Goal: Task Accomplishment & Management: Manage account settings

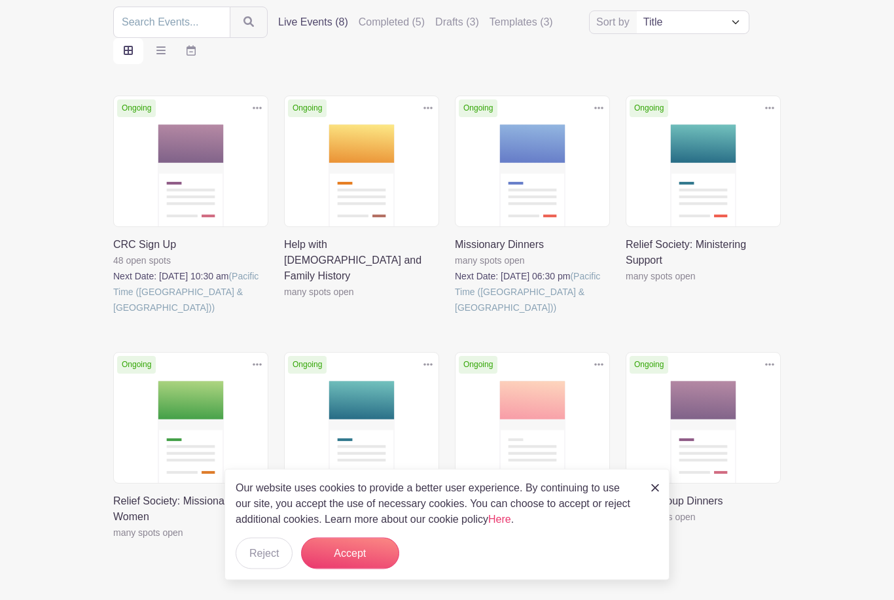
scroll to position [190, 0]
click at [346, 569] on button "Accept" at bounding box center [350, 553] width 98 height 31
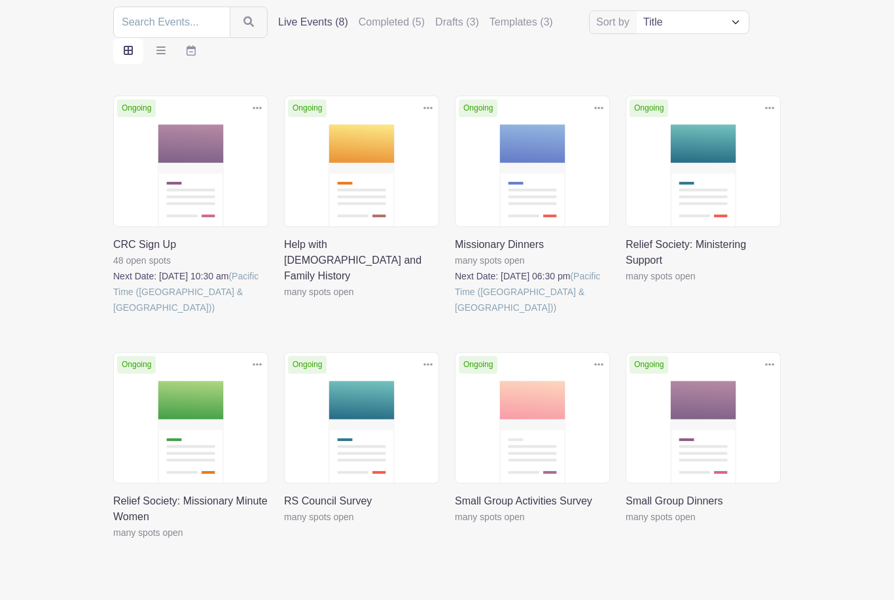
click at [595, 363] on icon at bounding box center [598, 364] width 9 height 3
click at [455, 525] on link at bounding box center [455, 525] width 0 height 0
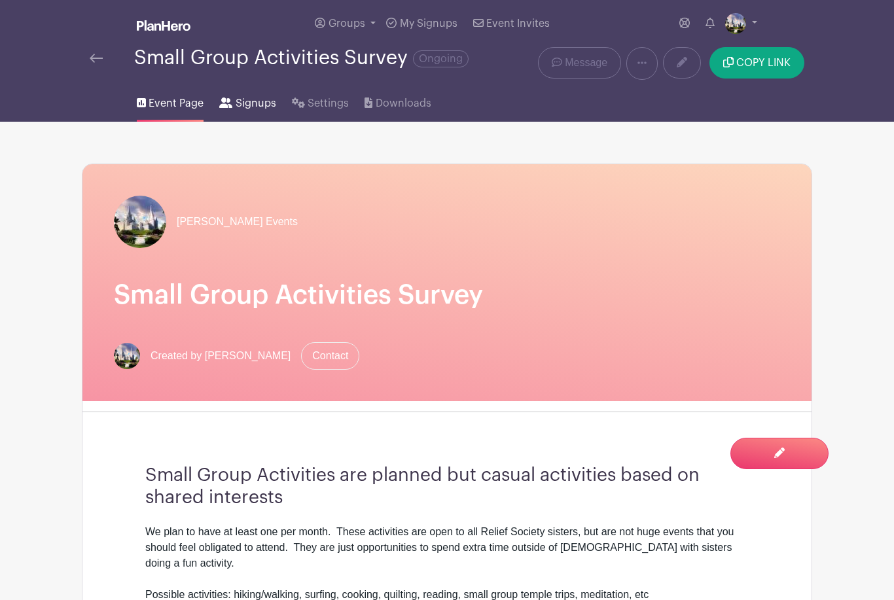
click at [252, 99] on span "Signups" at bounding box center [255, 104] width 41 height 16
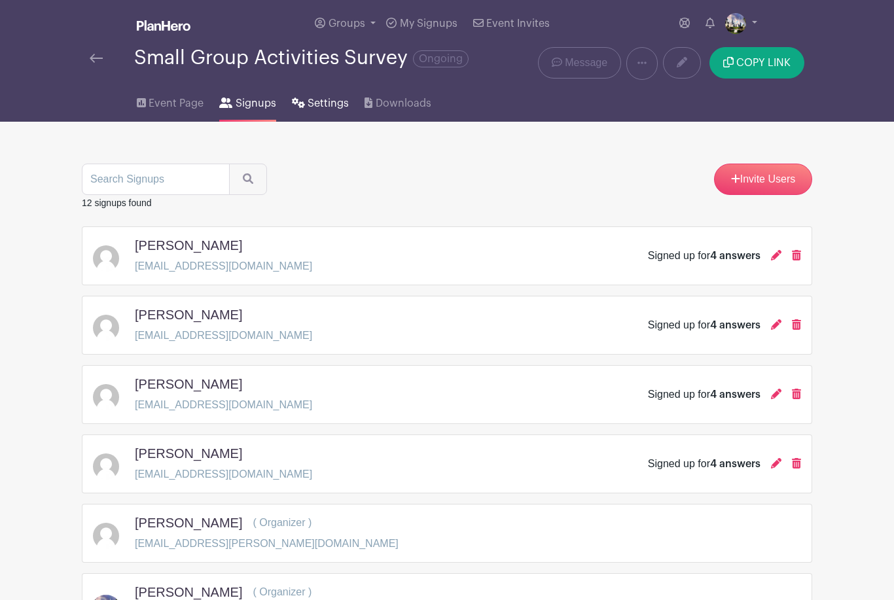
click at [324, 111] on span "Settings" at bounding box center [327, 104] width 41 height 16
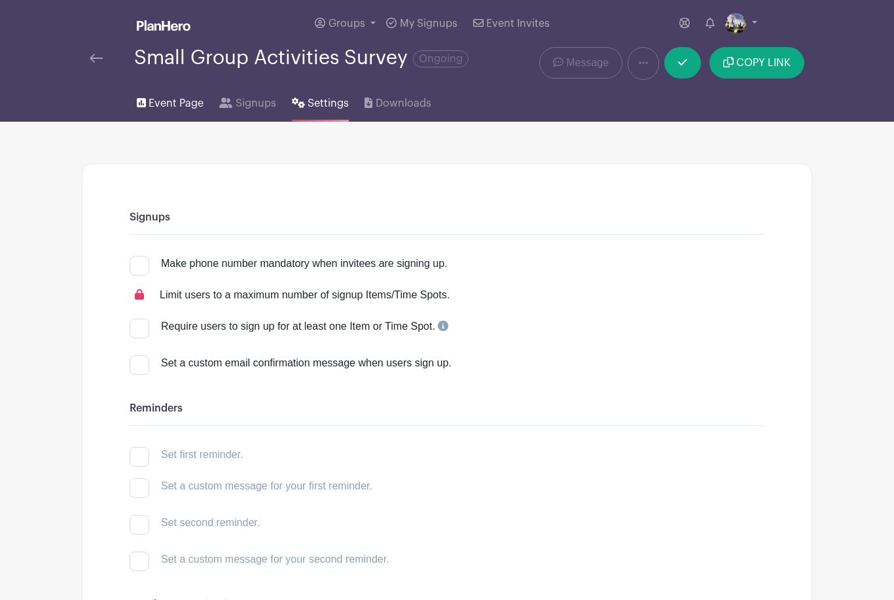
click at [199, 107] on span "Event Page" at bounding box center [175, 104] width 55 height 16
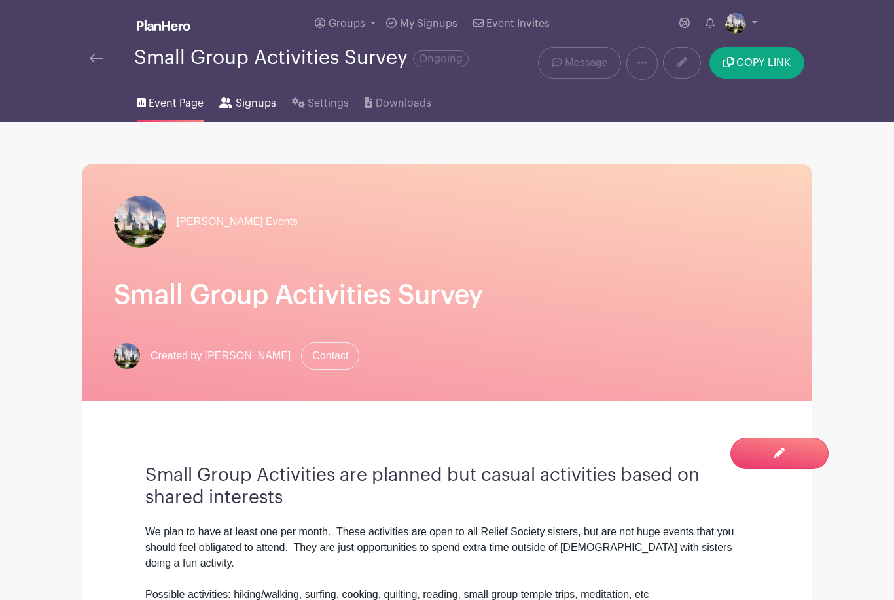
click at [232, 102] on link "Signups" at bounding box center [247, 101] width 56 height 42
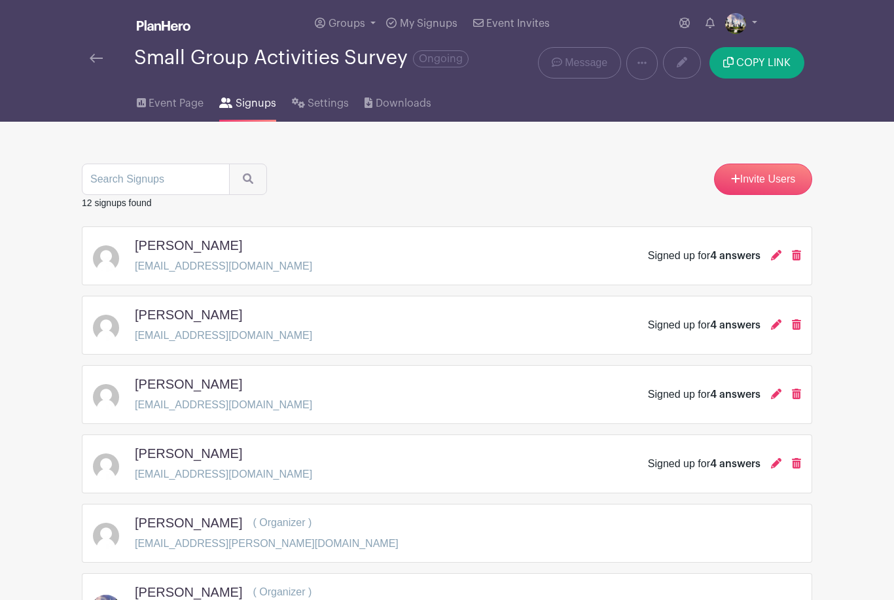
click at [385, 258] on div "[PERSON_NAME] [EMAIL_ADDRESS][DOMAIN_NAME] Signed up for 4 answers" at bounding box center [447, 255] width 708 height 37
click at [737, 256] on span "4 answers" at bounding box center [735, 256] width 50 height 10
click at [106, 54] on div at bounding box center [112, 58] width 44 height 16
click at [98, 63] on img at bounding box center [96, 58] width 13 height 9
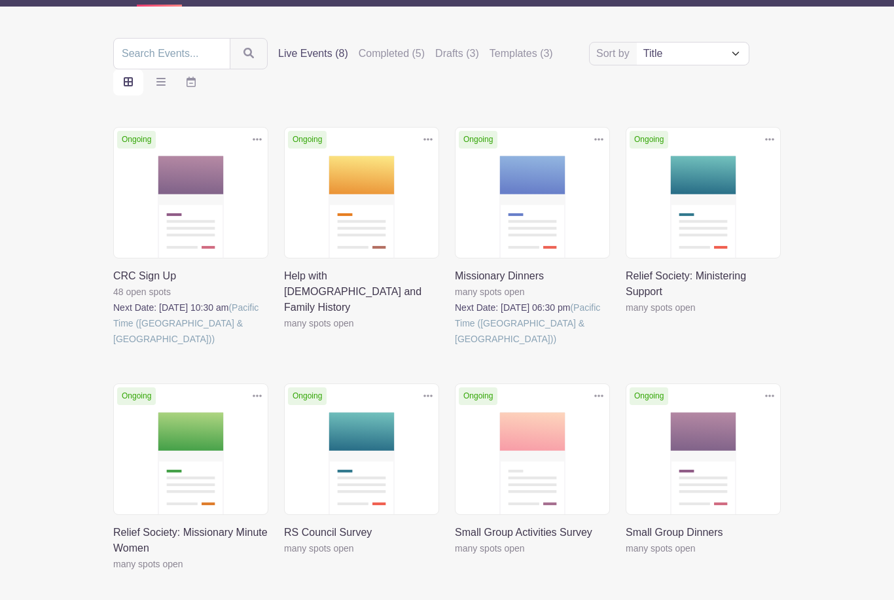
scroll to position [161, 0]
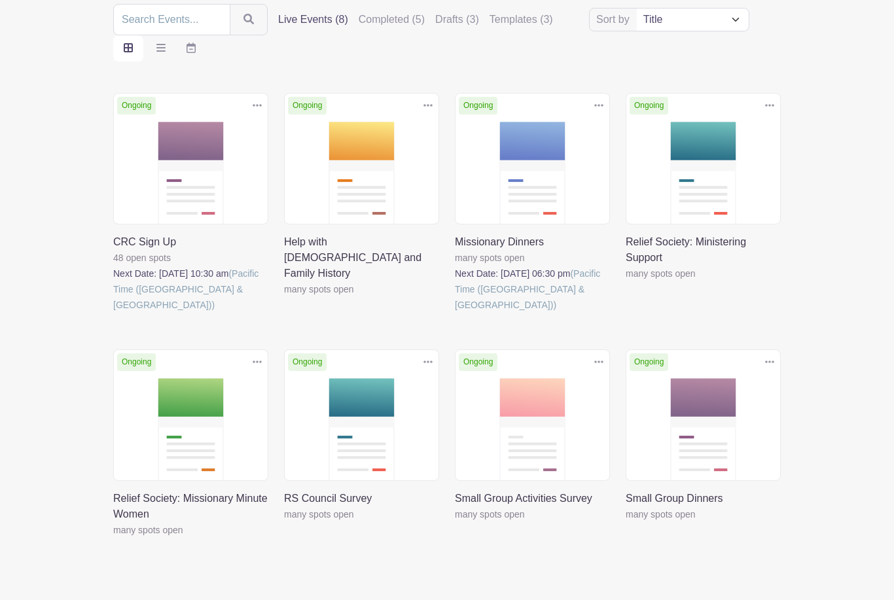
click at [625, 522] on link at bounding box center [625, 522] width 0 height 0
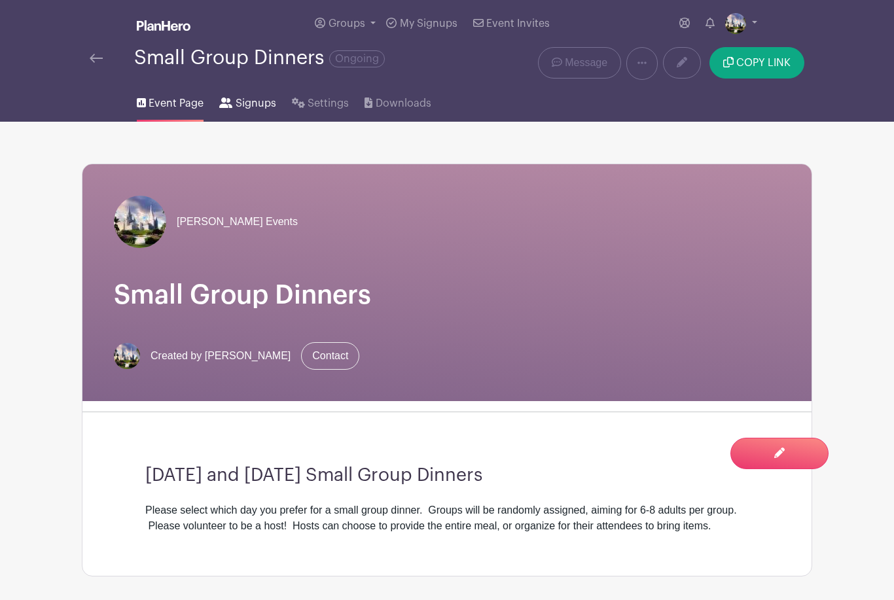
click at [265, 111] on span "Signups" at bounding box center [255, 104] width 41 height 16
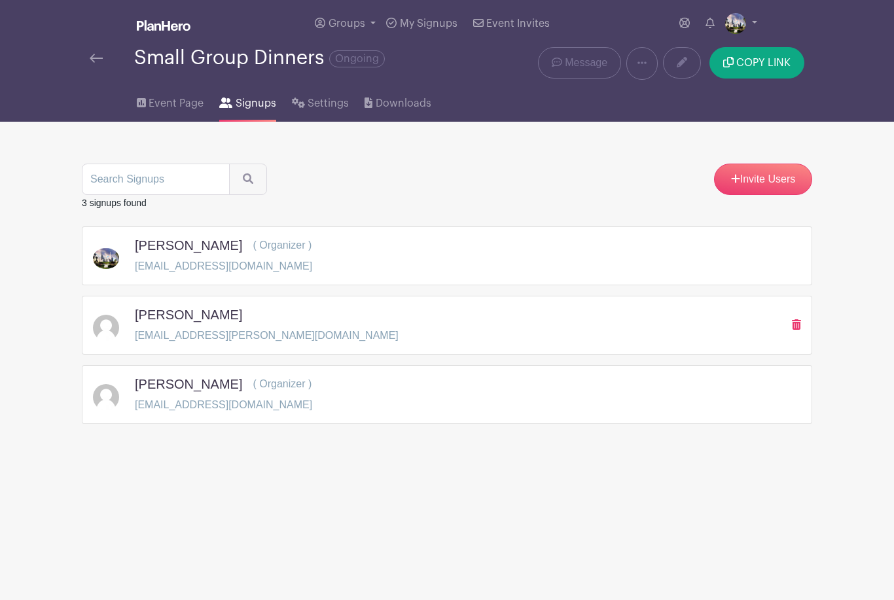
click at [420, 249] on html "Loading... Groups All Groups Del Mar [PERSON_NAME] Events My Signups Event Invi…" at bounding box center [447, 253] width 894 height 506
click at [421, 250] on div "[PERSON_NAME] ( Organizer ) [EMAIL_ADDRESS][DOMAIN_NAME]" at bounding box center [447, 255] width 708 height 37
click at [176, 246] on h5 "[PERSON_NAME]" at bounding box center [188, 245] width 107 height 16
click at [177, 110] on span "Event Page" at bounding box center [175, 104] width 55 height 16
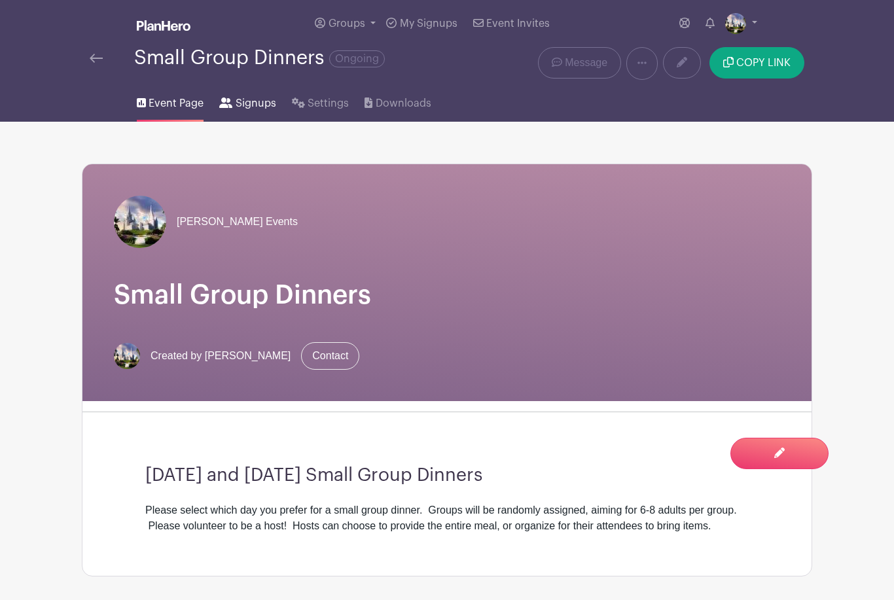
click at [258, 108] on span "Signups" at bounding box center [255, 104] width 41 height 16
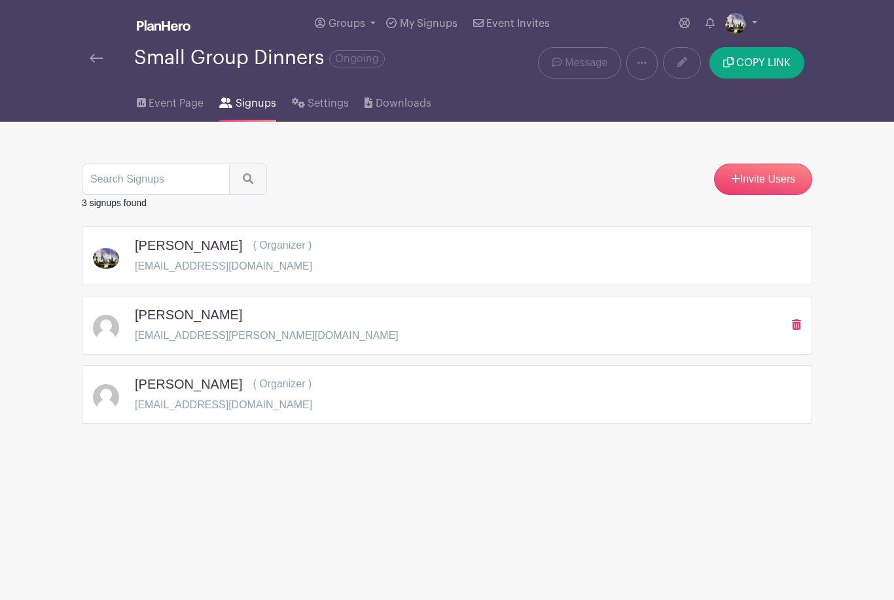
click at [364, 306] on div "[PERSON_NAME] [EMAIL_ADDRESS][PERSON_NAME][DOMAIN_NAME]" at bounding box center [447, 325] width 730 height 59
click at [211, 316] on h5 "[PERSON_NAME]" at bounding box center [188, 315] width 107 height 16
click at [797, 330] on icon at bounding box center [796, 324] width 9 height 10
click at [358, 265] on div "[PERSON_NAME] ( Organizer ) [EMAIL_ADDRESS][DOMAIN_NAME]" at bounding box center [447, 255] width 708 height 37
click at [198, 246] on h5 "[PERSON_NAME]" at bounding box center [188, 245] width 107 height 16
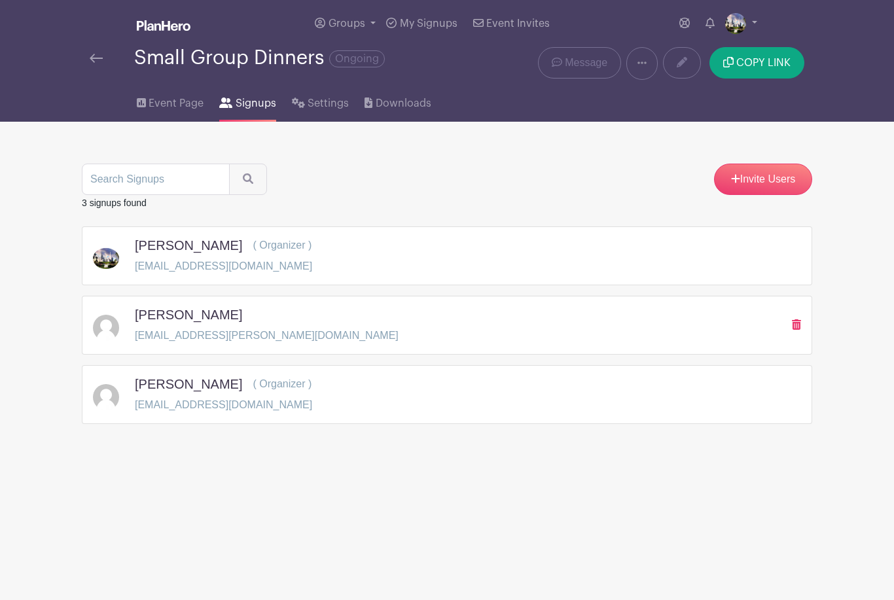
click at [643, 67] on icon at bounding box center [641, 63] width 9 height 10
click at [676, 122] on link "Delete" at bounding box center [678, 118] width 103 height 21
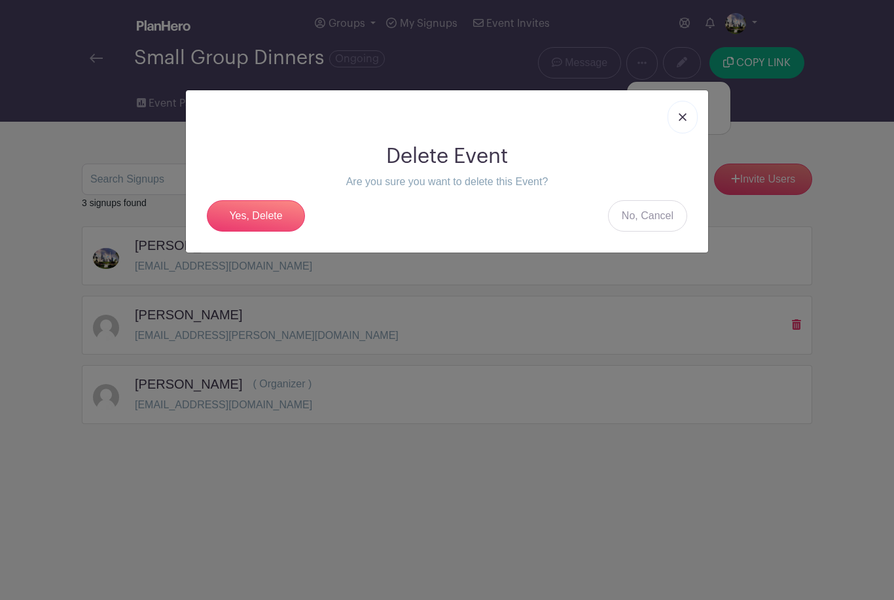
click at [678, 121] on link at bounding box center [682, 117] width 30 height 33
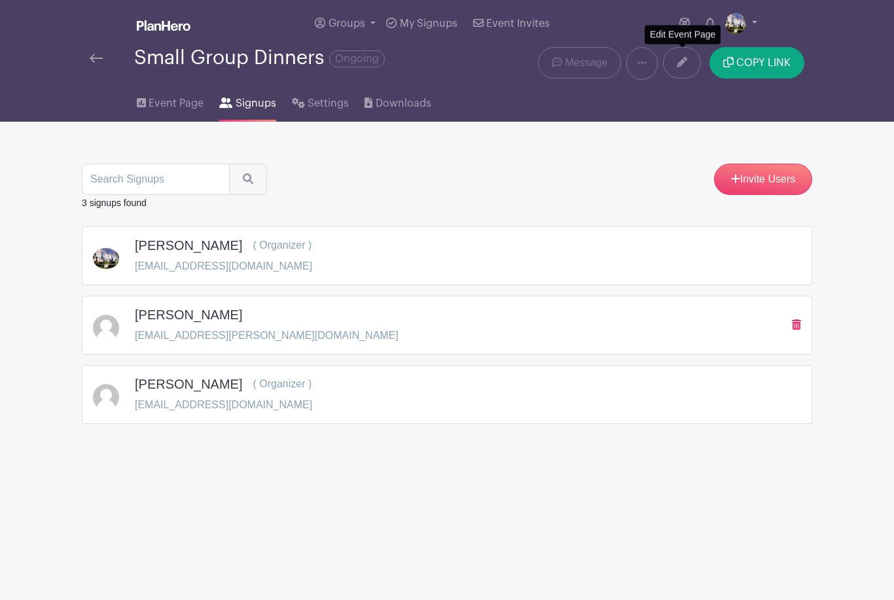
click at [684, 71] on link at bounding box center [682, 62] width 38 height 31
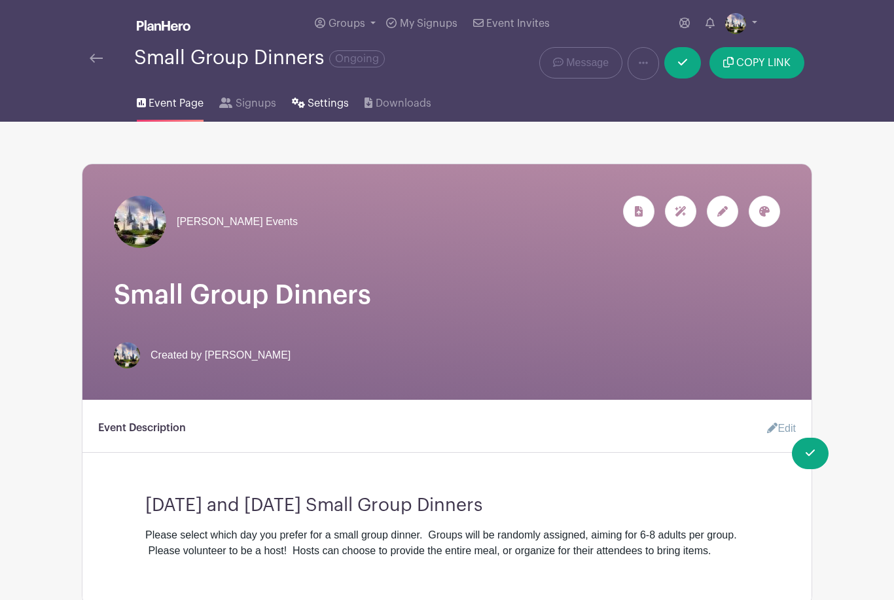
click at [330, 107] on span "Settings" at bounding box center [327, 104] width 41 height 16
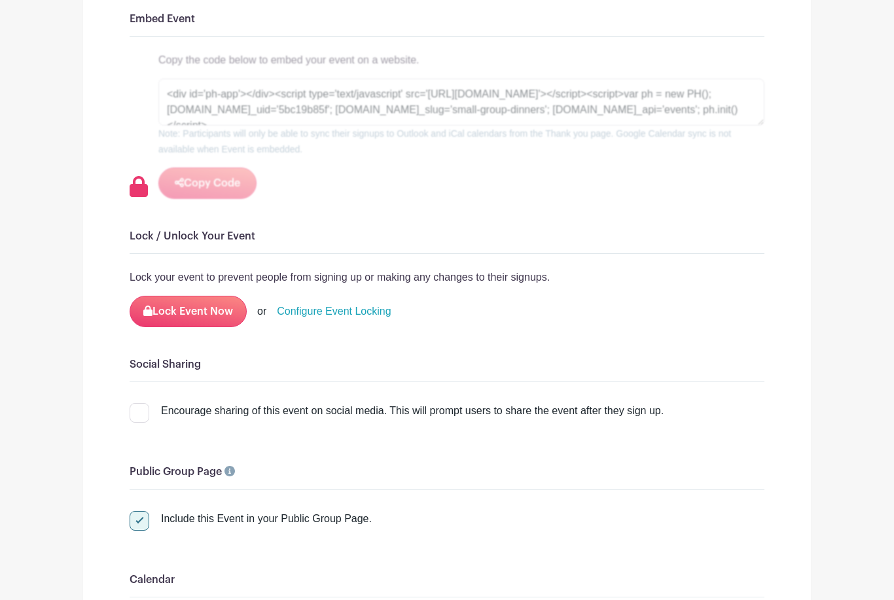
scroll to position [1397, 0]
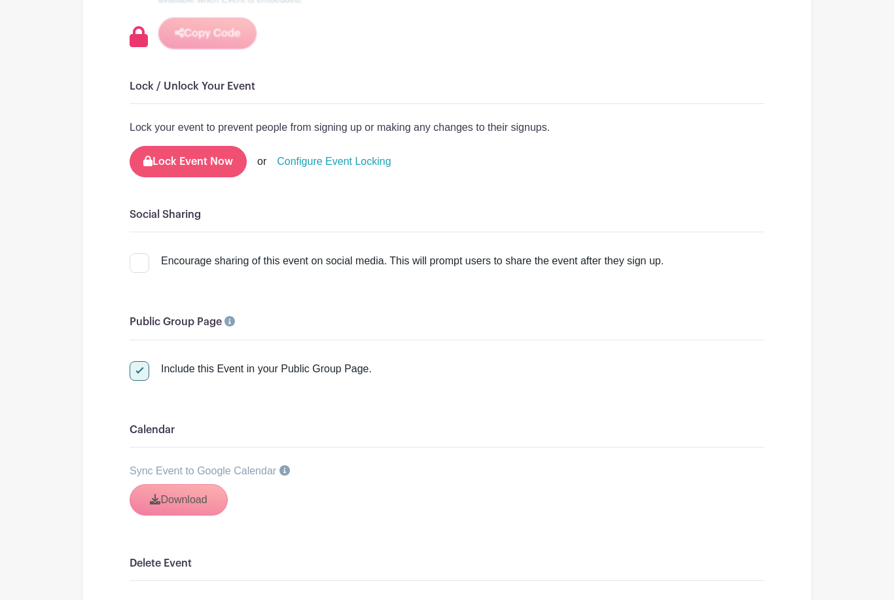
click at [221, 165] on button "Lock Event Now" at bounding box center [188, 162] width 117 height 31
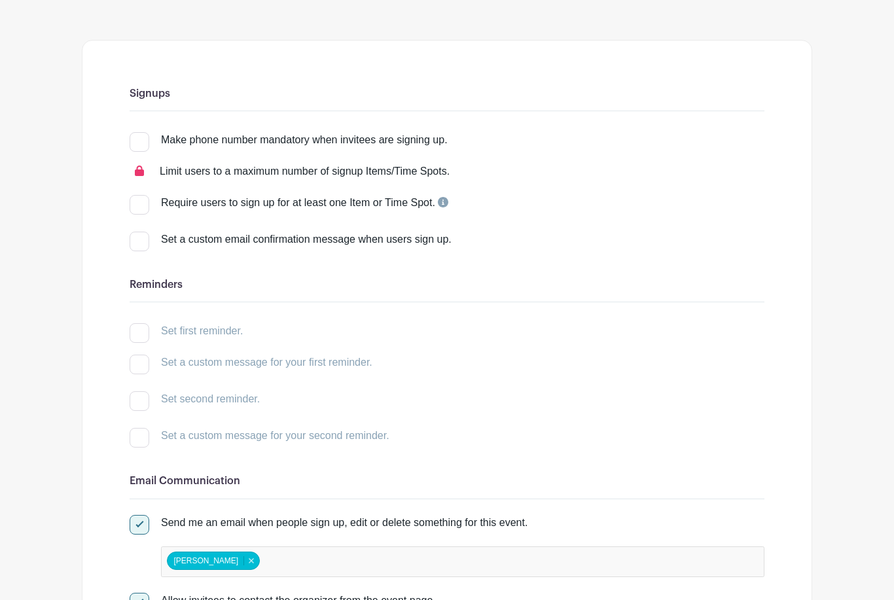
scroll to position [0, 0]
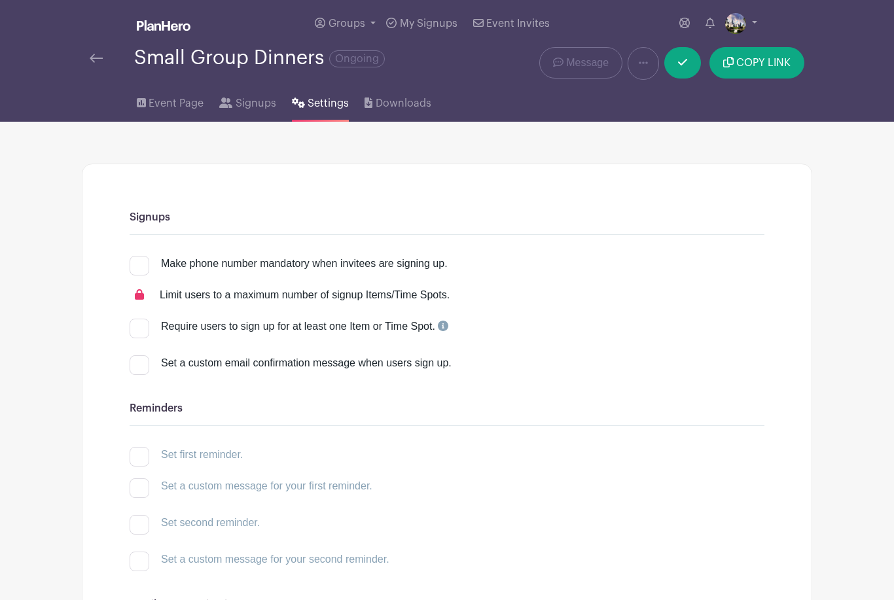
click at [687, 80] on div "Event Page Signups Settings Downloads" at bounding box center [447, 101] width 746 height 42
click at [684, 61] on icon at bounding box center [682, 62] width 9 height 10
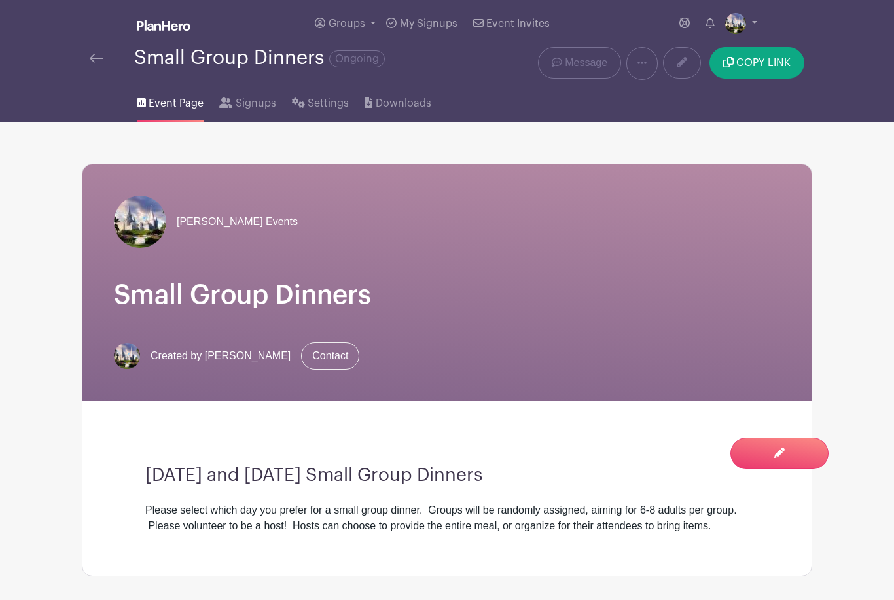
click at [92, 63] on img at bounding box center [96, 58] width 13 height 9
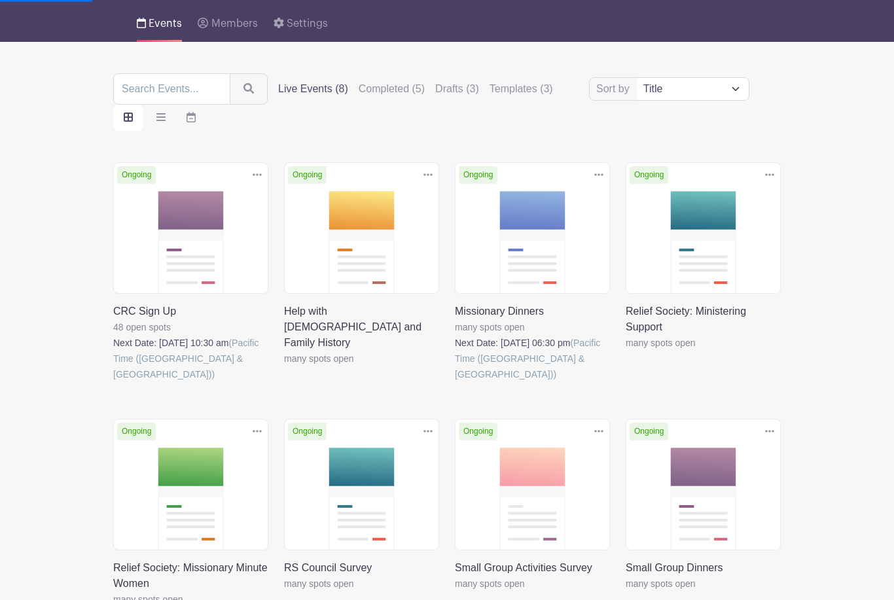
scroll to position [161, 0]
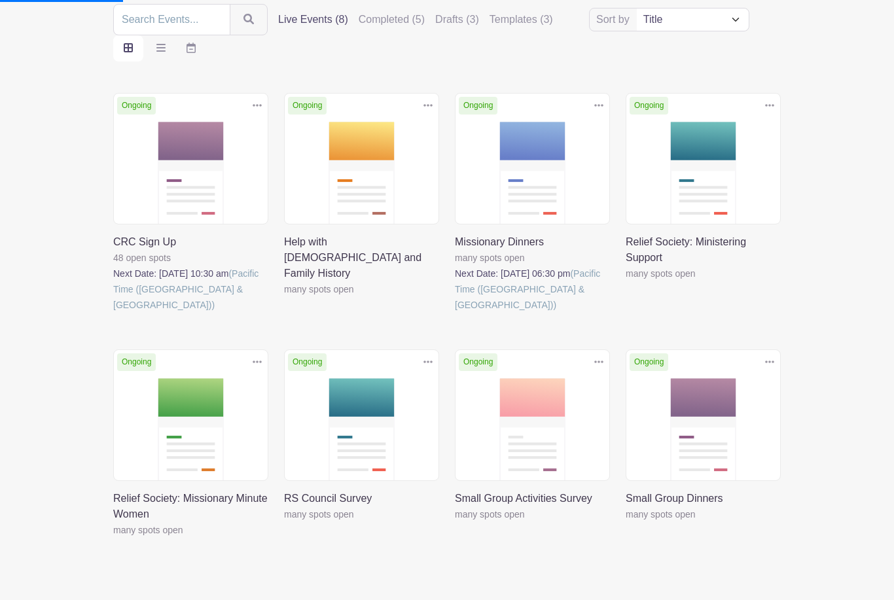
click at [625, 522] on link at bounding box center [625, 522] width 0 height 0
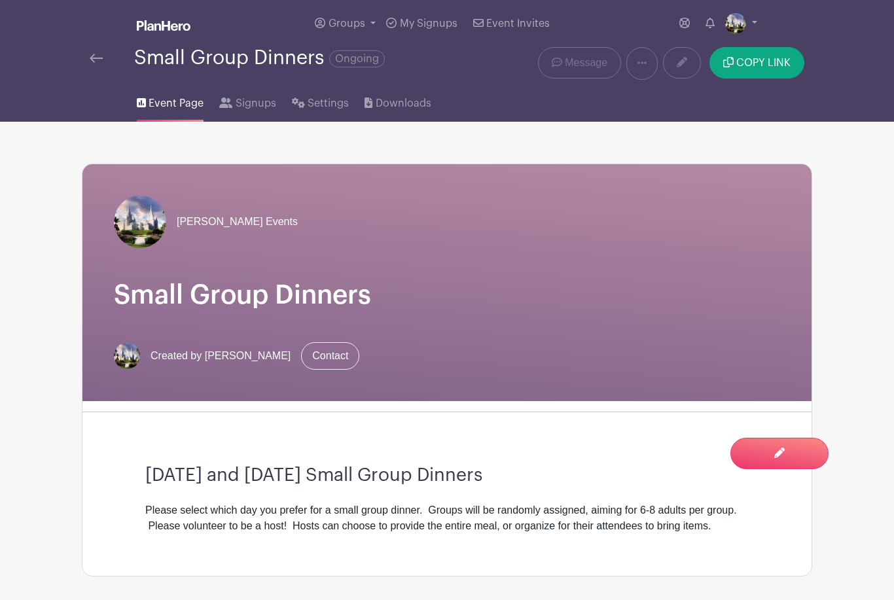
click at [366, 63] on span "Ongoing" at bounding box center [357, 58] width 56 height 17
click at [357, 56] on span "Ongoing" at bounding box center [357, 58] width 56 height 17
click at [681, 60] on icon at bounding box center [681, 62] width 10 height 10
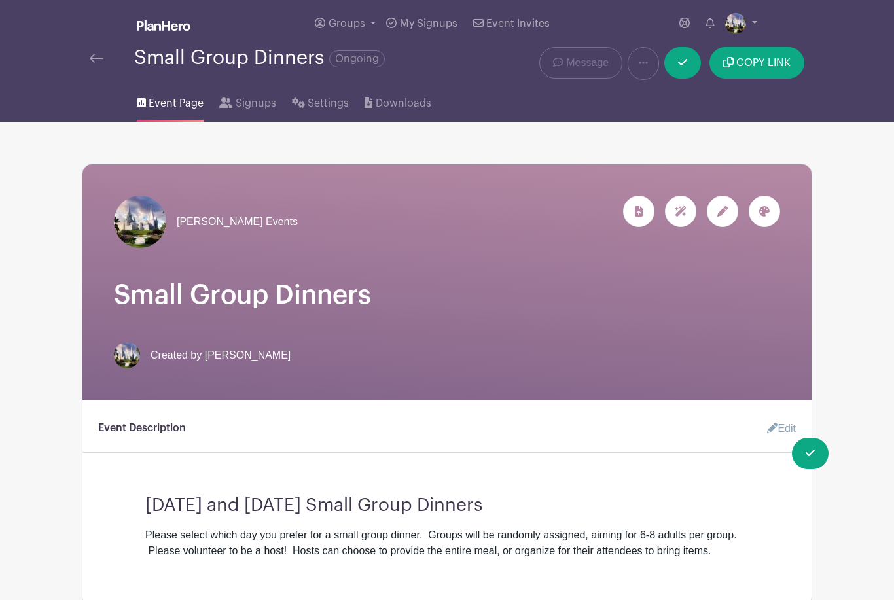
click at [367, 60] on span "Ongoing" at bounding box center [357, 58] width 56 height 17
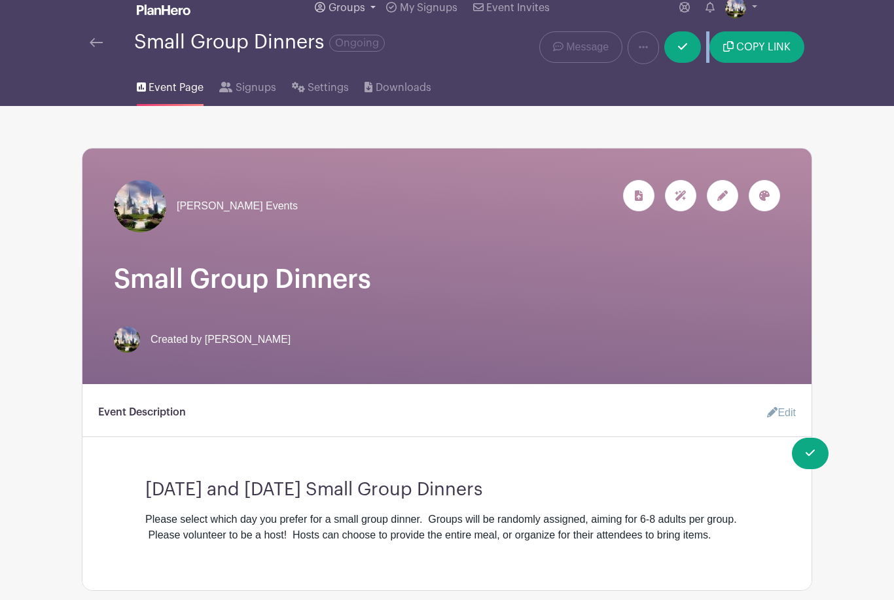
scroll to position [16, 0]
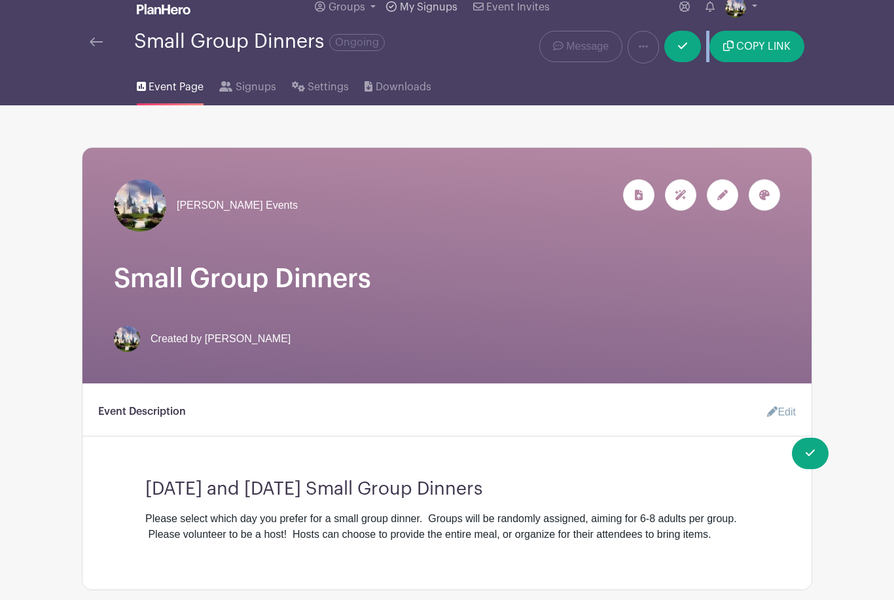
click at [441, 9] on span "My Signups" at bounding box center [429, 7] width 58 height 10
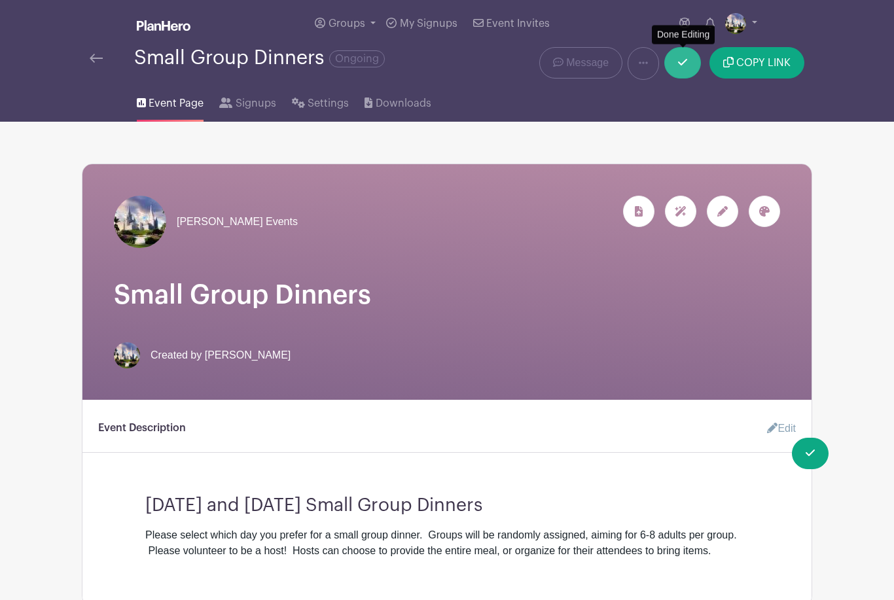
click at [682, 67] on icon at bounding box center [682, 62] width 9 height 10
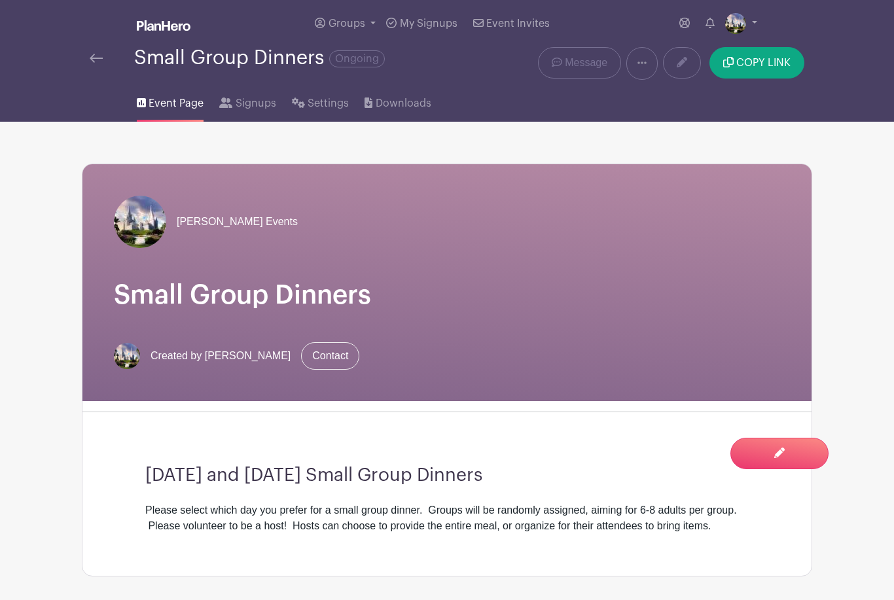
click at [650, 68] on link at bounding box center [641, 63] width 31 height 33
click at [327, 109] on span "Settings" at bounding box center [327, 104] width 41 height 16
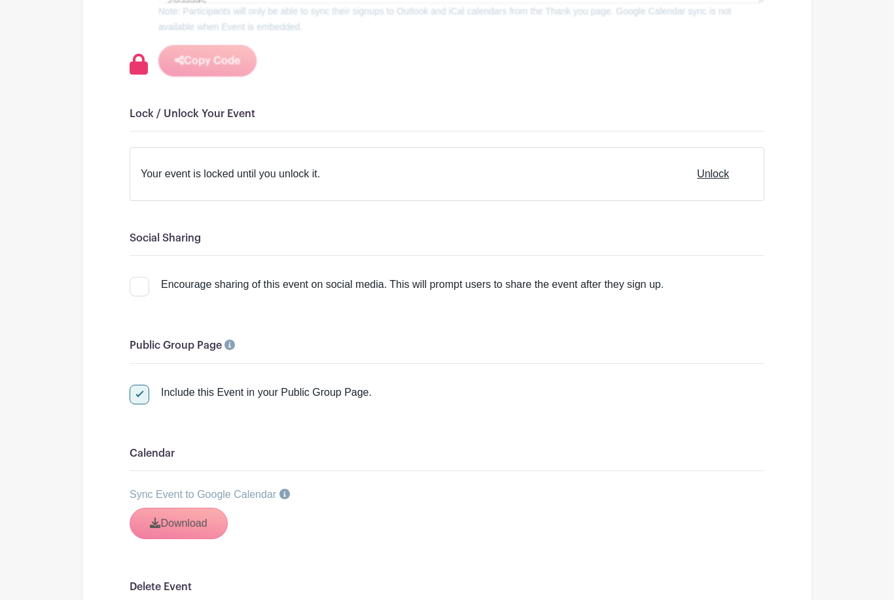
scroll to position [1370, 0]
click at [135, 398] on div at bounding box center [140, 395] width 20 height 20
click at [135, 393] on input "Include this Event in your Public Group Page." at bounding box center [134, 389] width 9 height 9
checkbox input "false"
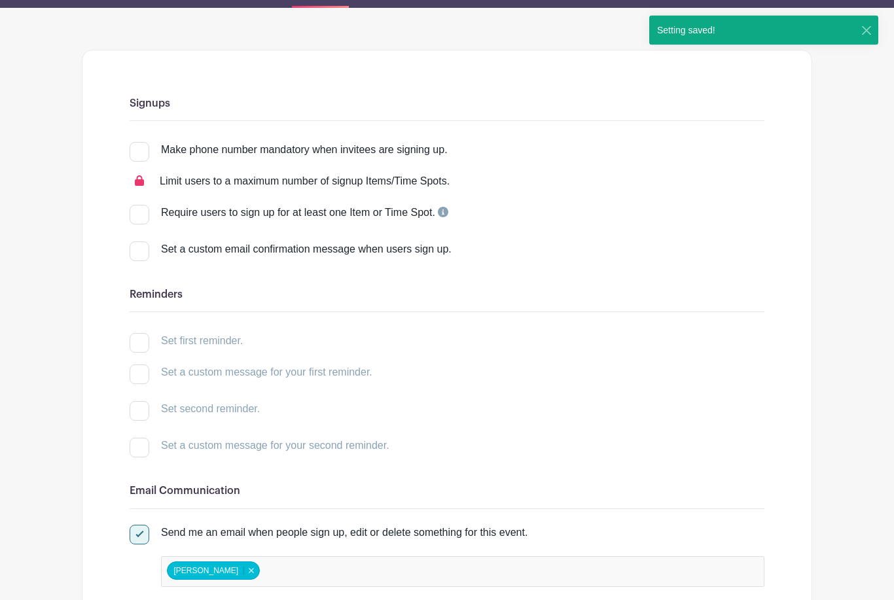
scroll to position [0, 0]
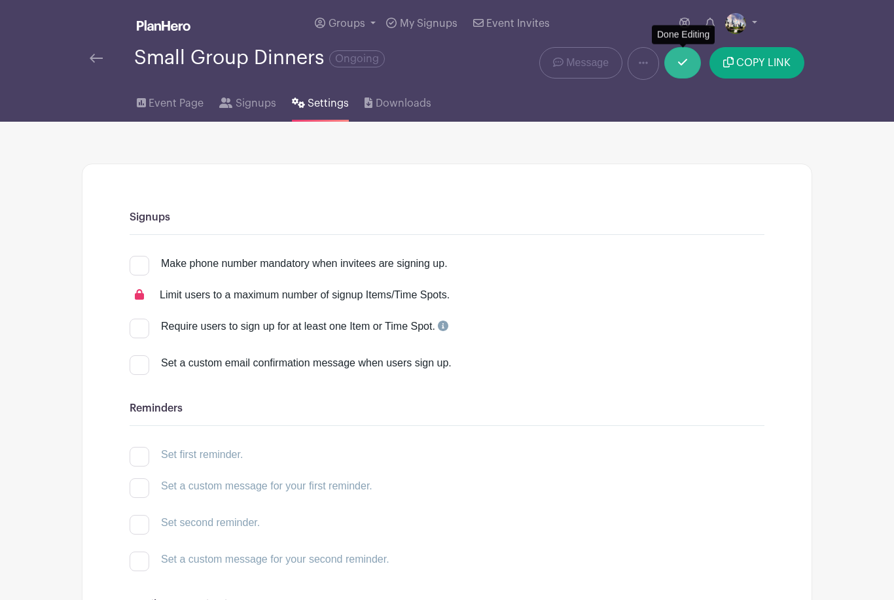
click at [691, 70] on link at bounding box center [682, 62] width 37 height 31
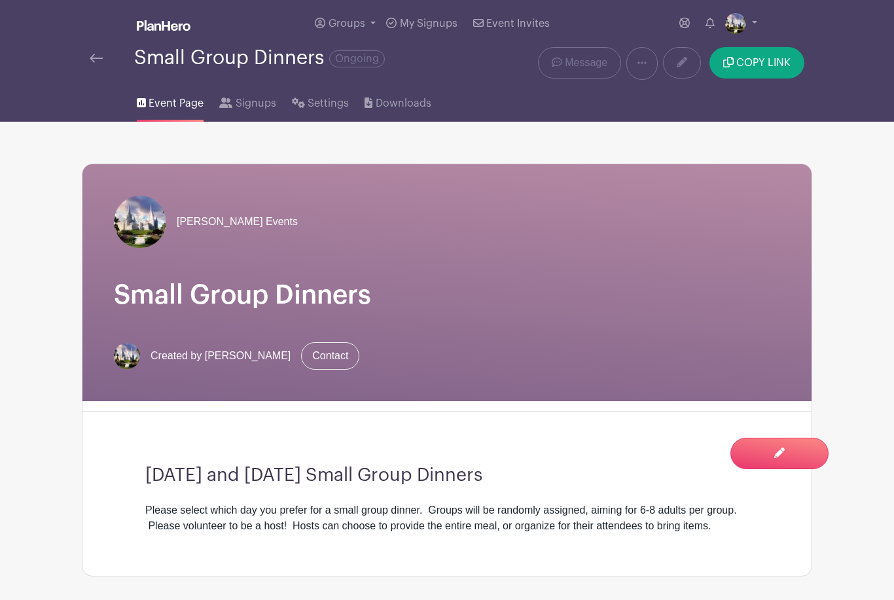
click at [175, 29] on img at bounding box center [164, 25] width 54 height 10
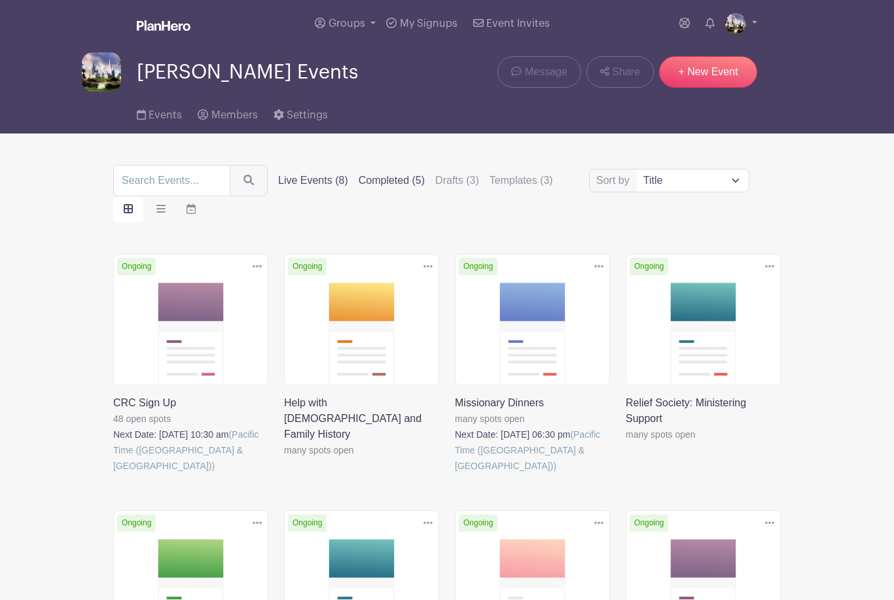
click at [370, 184] on label "Completed (5)" at bounding box center [391, 181] width 66 height 16
click at [0, 0] on input "Completed (5)" at bounding box center [0, 0] width 0 height 0
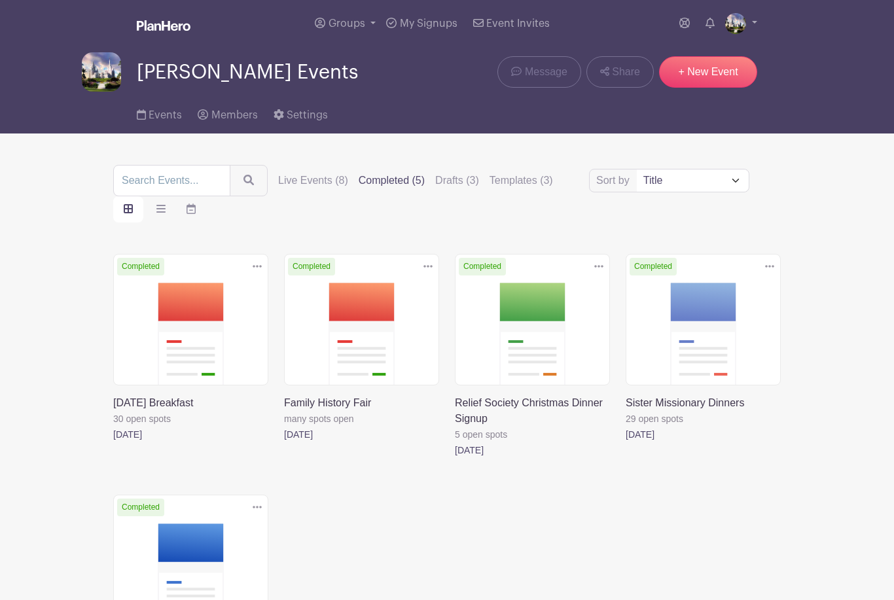
click at [455, 458] on link at bounding box center [455, 458] width 0 height 0
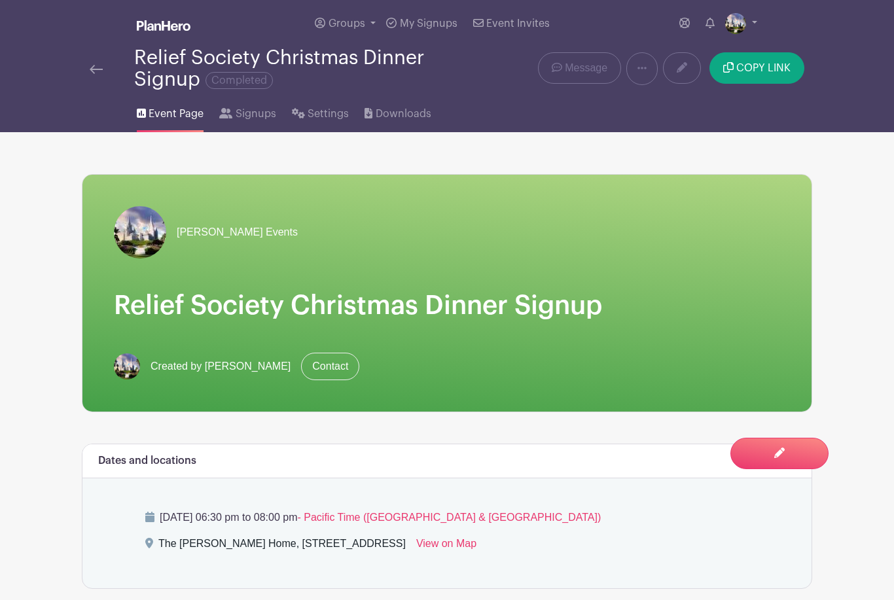
click at [97, 65] on img at bounding box center [96, 69] width 13 height 9
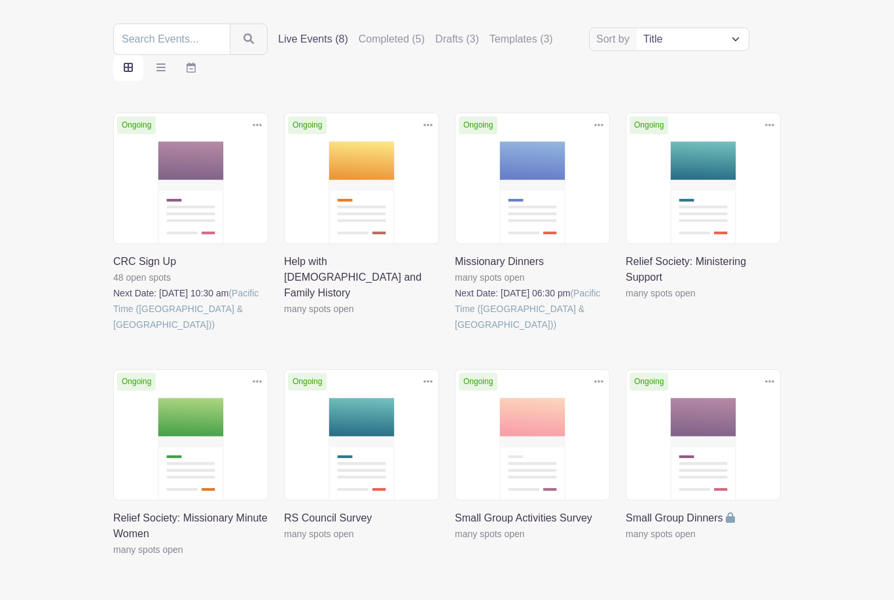
scroll to position [142, 0]
click at [284, 541] on link at bounding box center [284, 541] width 0 height 0
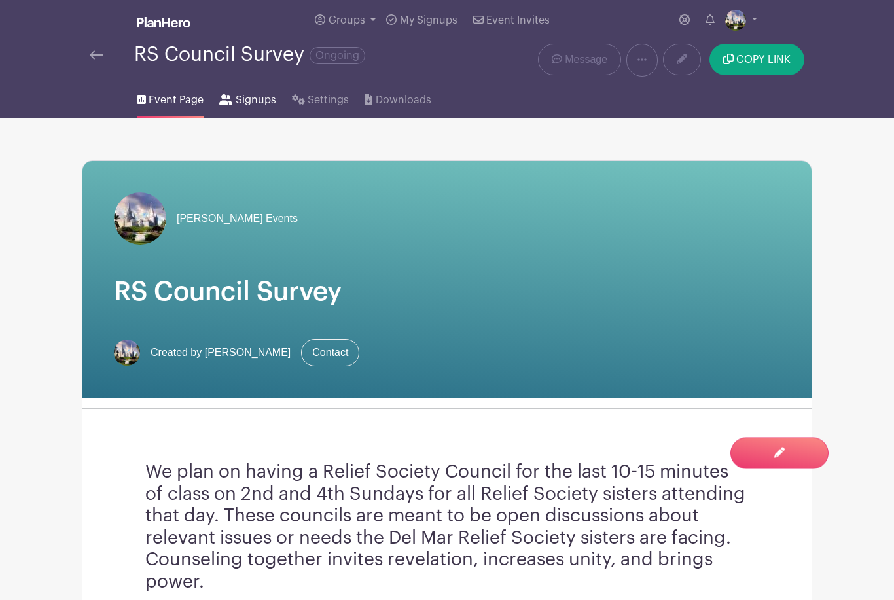
scroll to position [3, 0]
click at [248, 101] on span "Signups" at bounding box center [255, 100] width 41 height 16
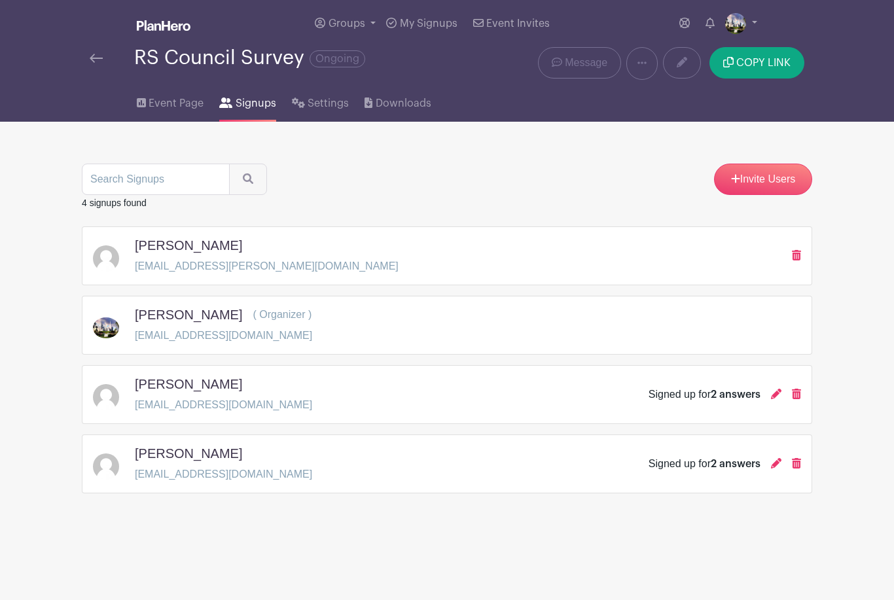
click at [90, 55] on img at bounding box center [96, 58] width 13 height 9
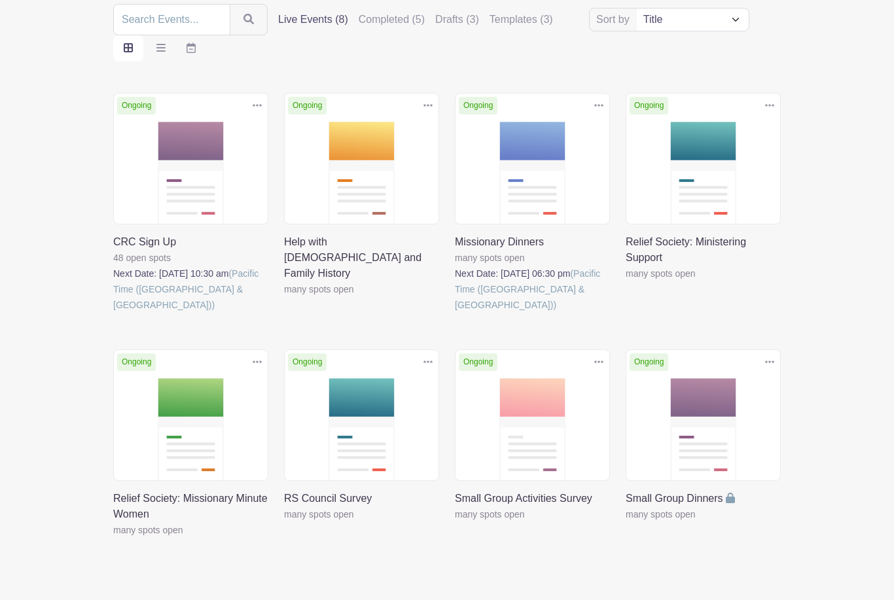
scroll to position [135, 0]
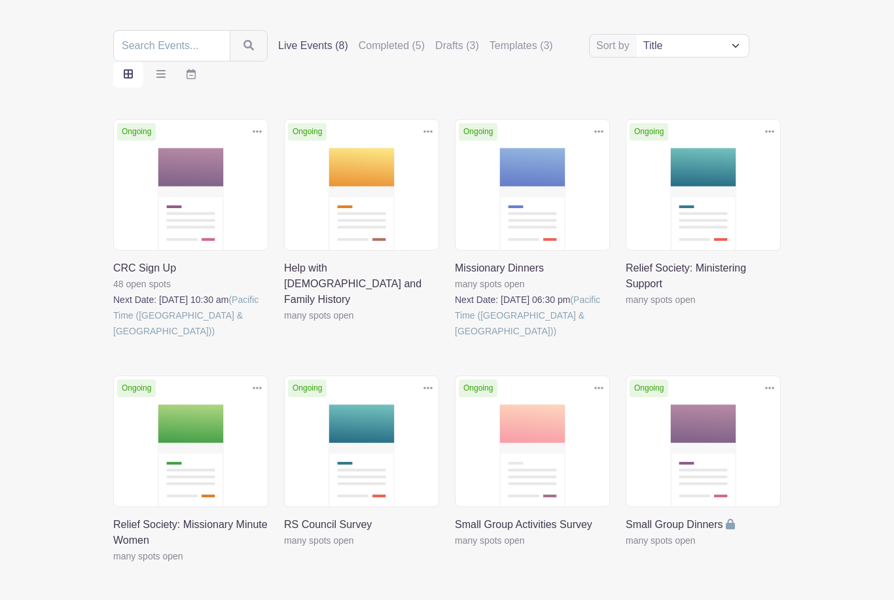
click at [455, 548] on link at bounding box center [455, 548] width 0 height 0
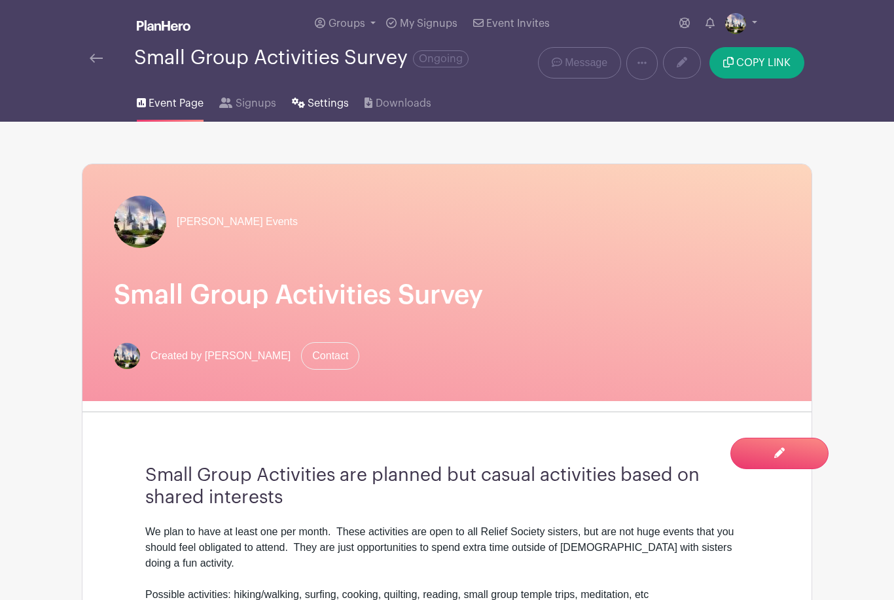
click at [333, 111] on span "Settings" at bounding box center [327, 104] width 41 height 16
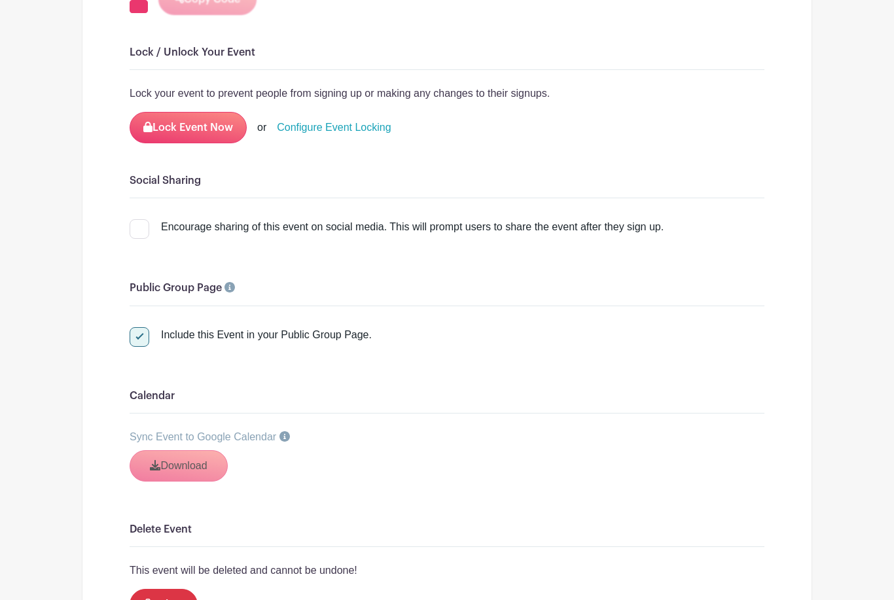
scroll to position [1448, 0]
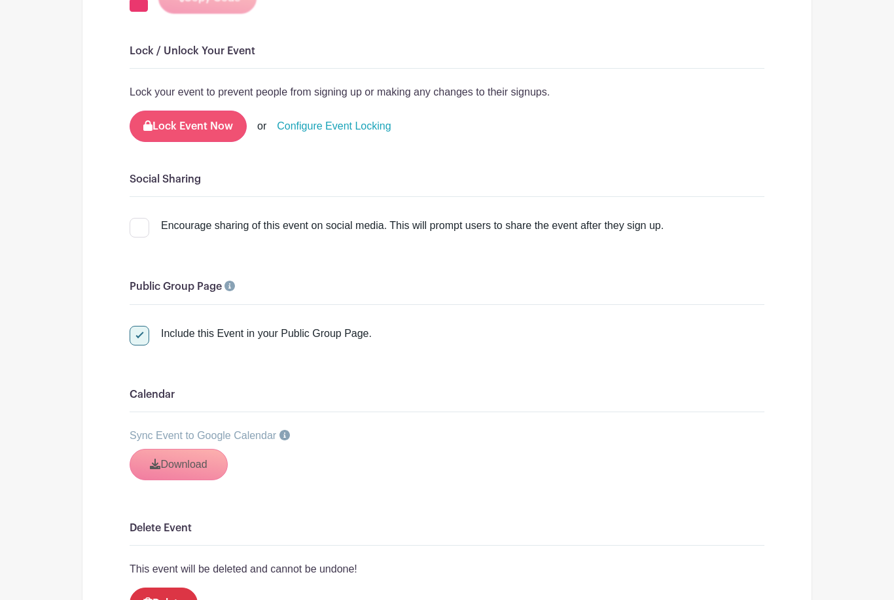
click at [210, 111] on button "Lock Event Now" at bounding box center [188, 126] width 117 height 31
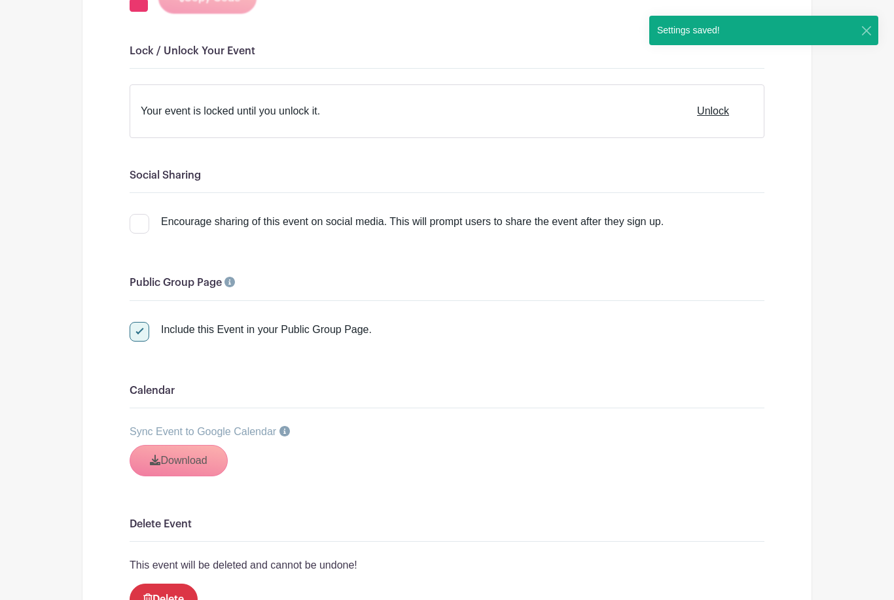
click at [138, 322] on div at bounding box center [140, 332] width 20 height 20
click at [138, 322] on input "Include this Event in your Public Group Page." at bounding box center [134, 326] width 9 height 9
checkbox input "false"
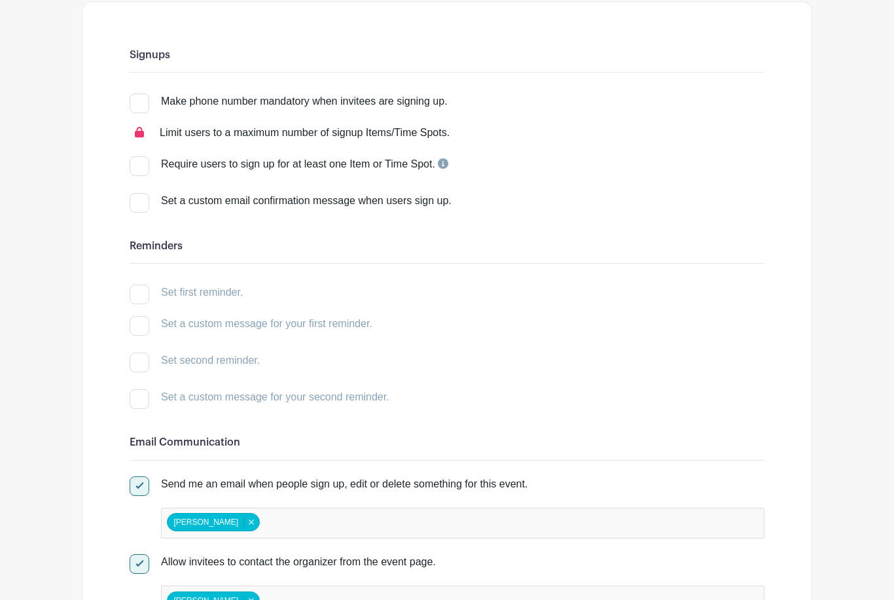
scroll to position [0, 0]
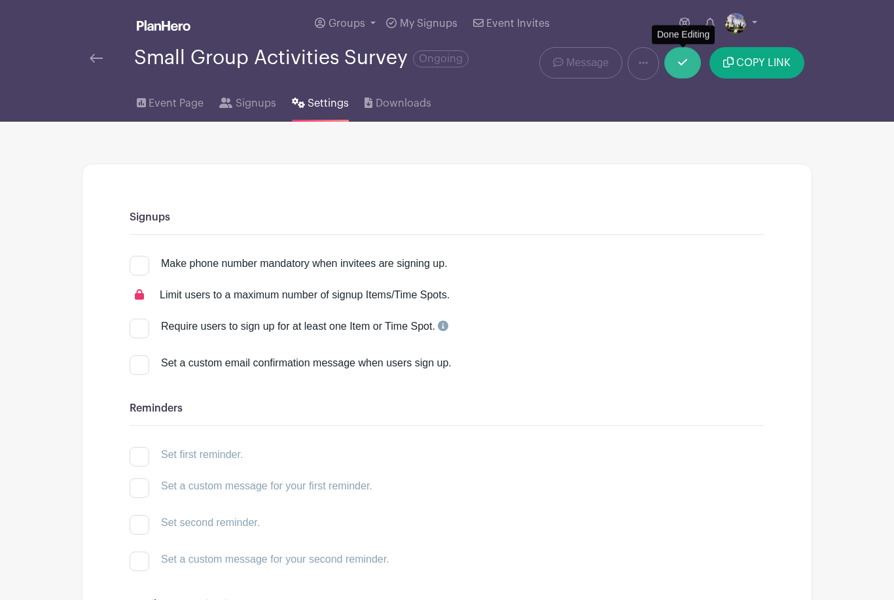
click at [689, 69] on link at bounding box center [682, 62] width 37 height 31
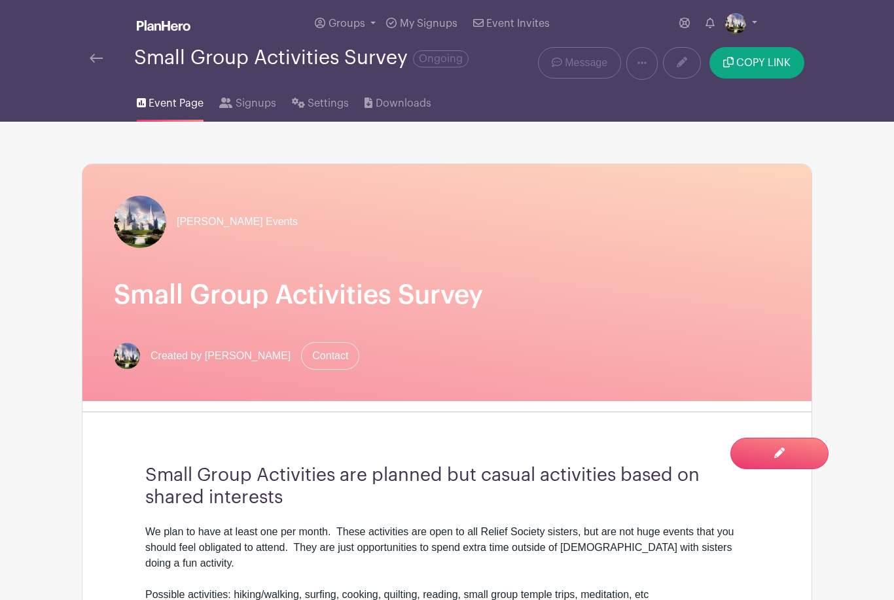
click at [96, 60] on img at bounding box center [96, 58] width 13 height 9
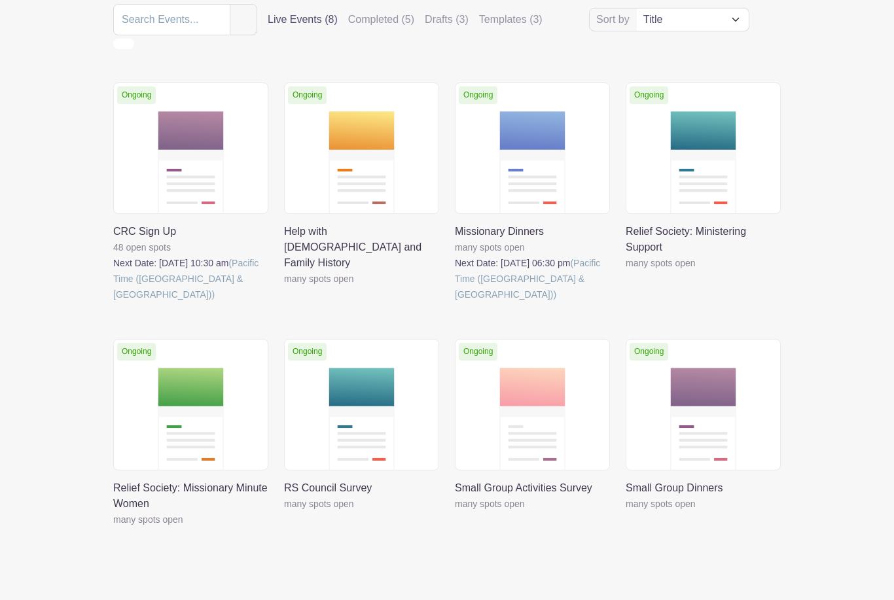
scroll to position [135, 0]
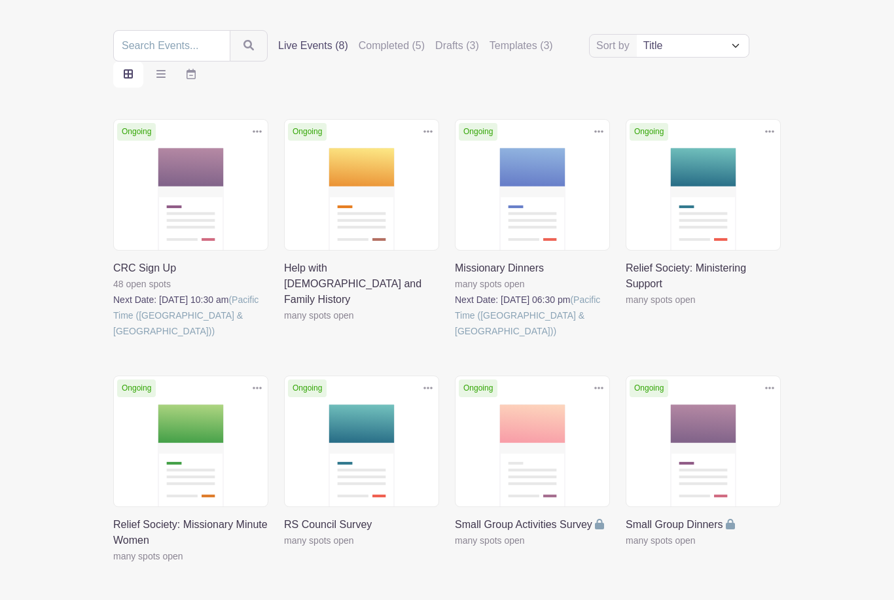
click at [284, 548] on link at bounding box center [284, 548] width 0 height 0
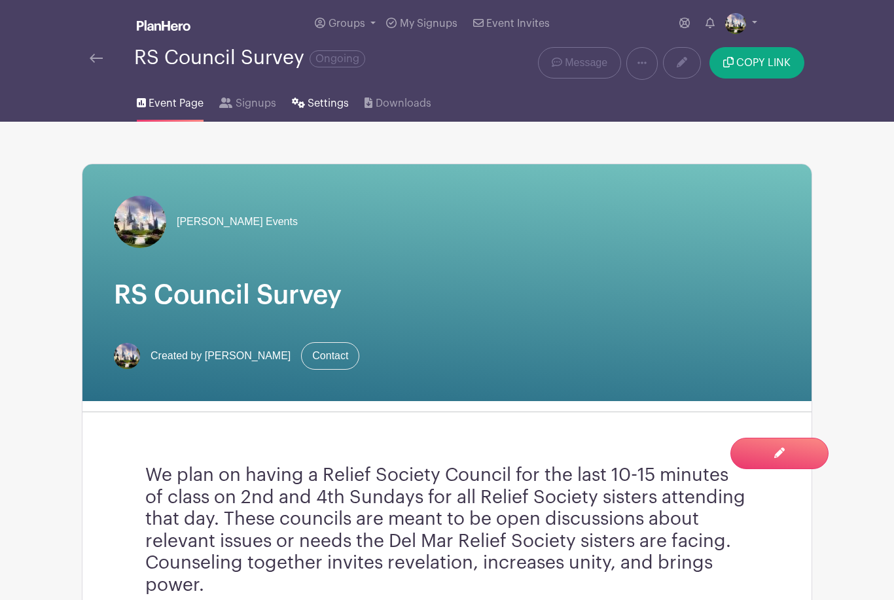
click at [327, 109] on span "Settings" at bounding box center [327, 104] width 41 height 16
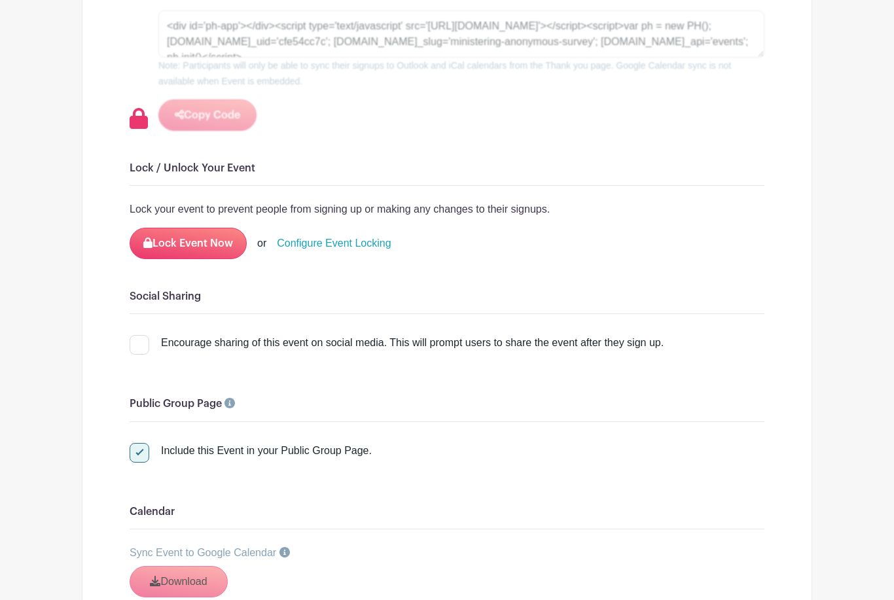
scroll to position [1288, 0]
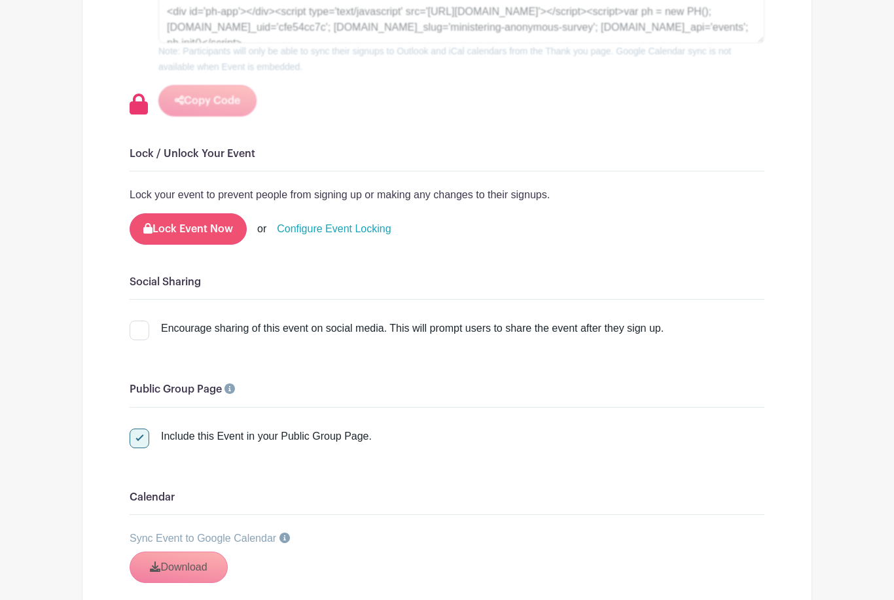
click at [224, 230] on button "Lock Event Now" at bounding box center [188, 228] width 117 height 31
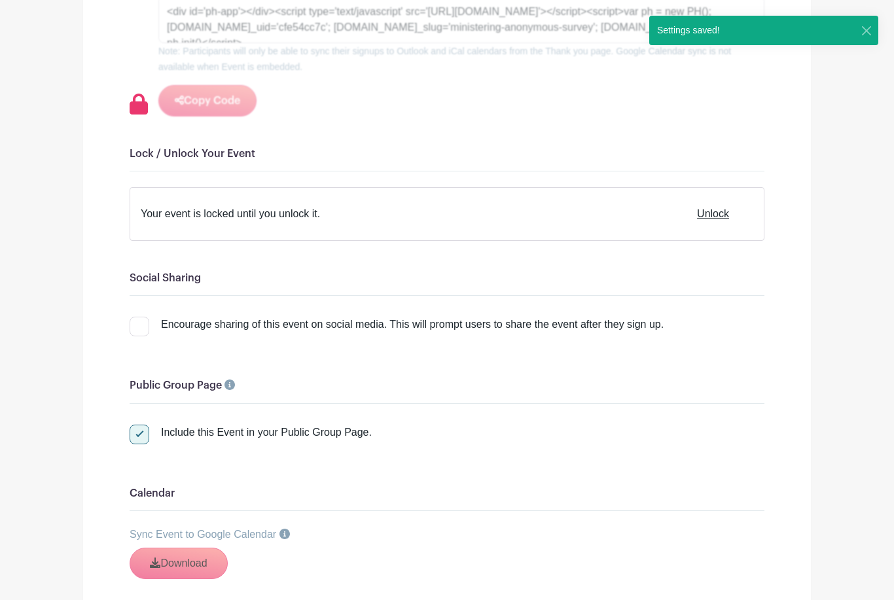
click at [143, 434] on div at bounding box center [140, 435] width 20 height 20
click at [138, 433] on input "Include this Event in your Public Group Page." at bounding box center [134, 429] width 9 height 9
checkbox input "false"
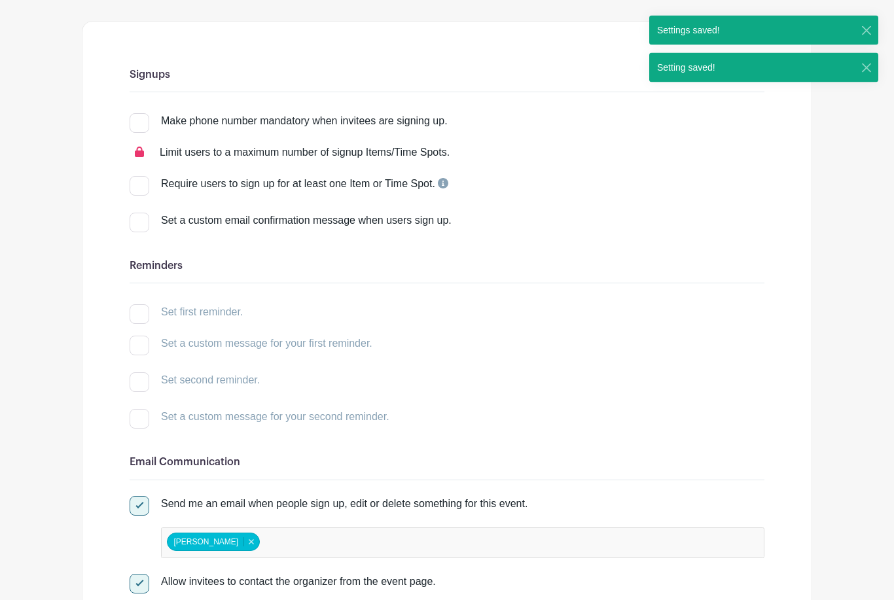
scroll to position [0, 0]
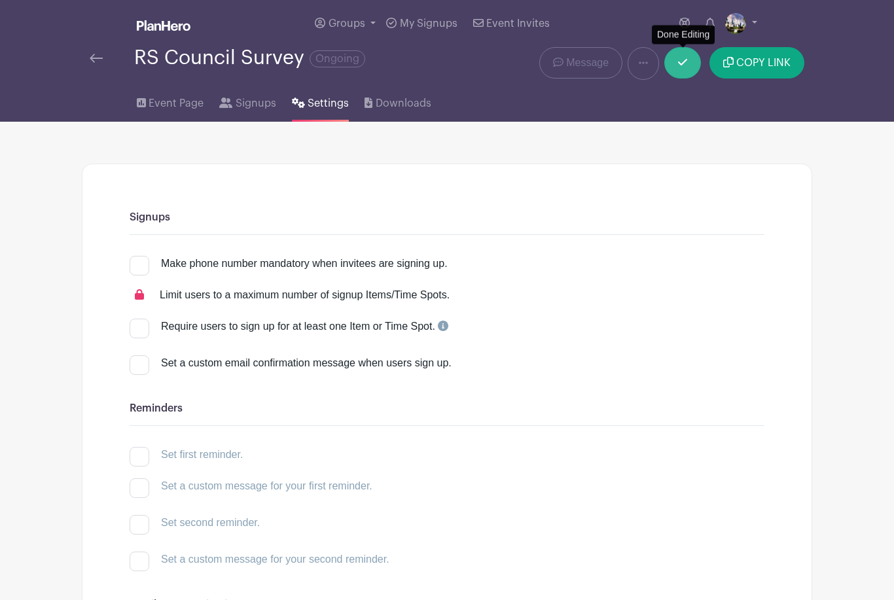
click at [675, 72] on link at bounding box center [682, 62] width 37 height 31
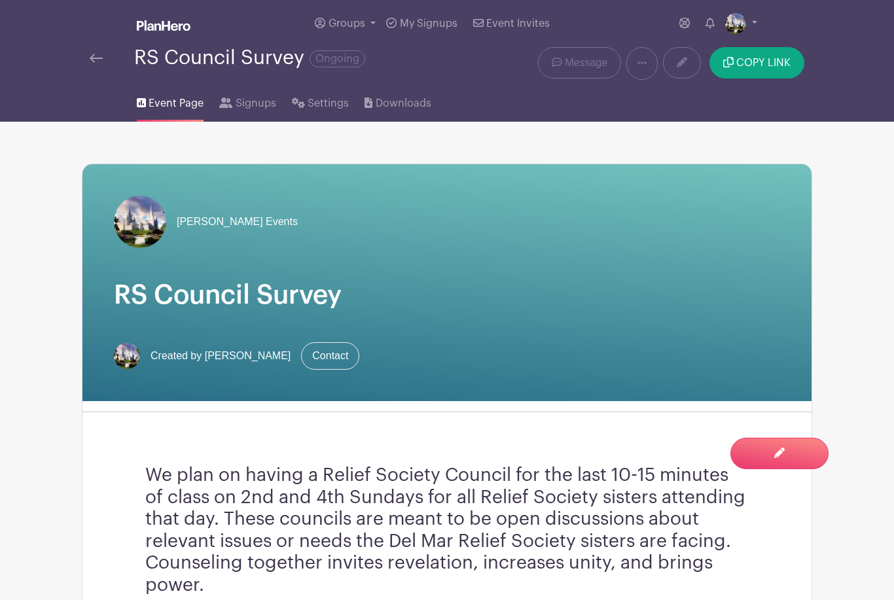
click at [166, 29] on img at bounding box center [164, 25] width 54 height 10
